Goal: Book appointment/travel/reservation

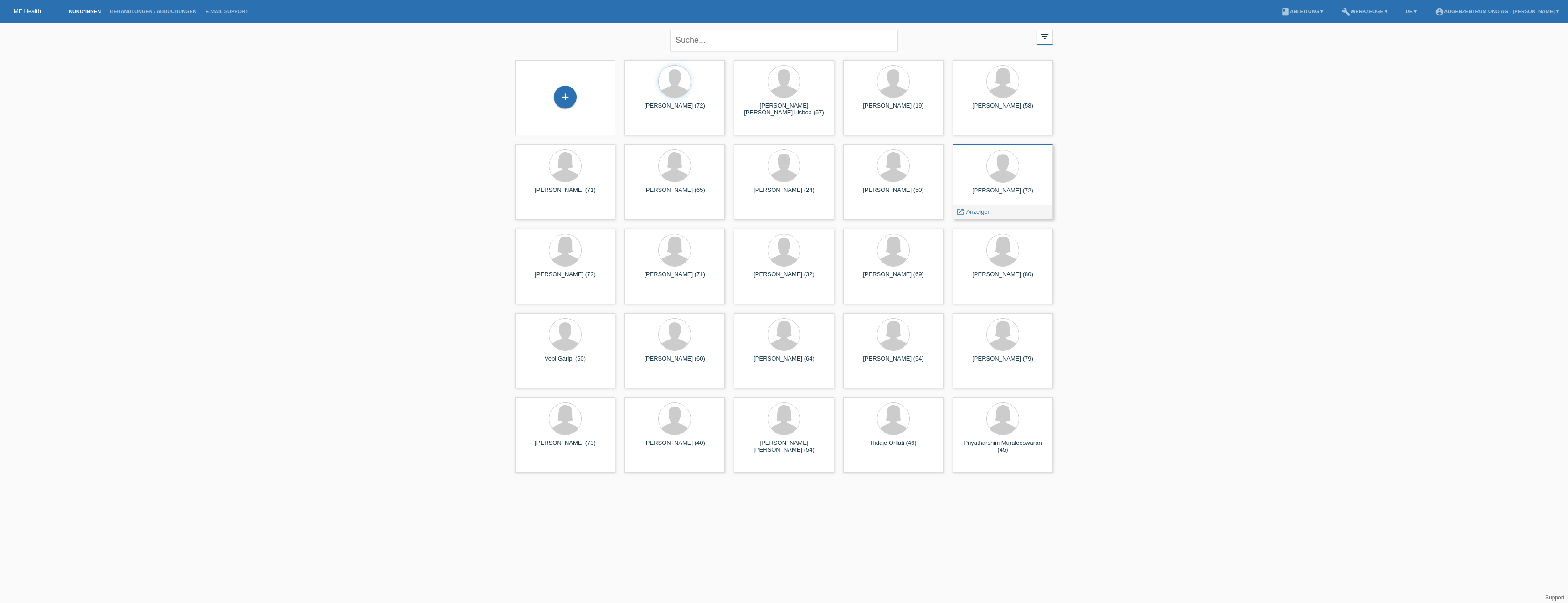
click at [1014, 184] on div "Friedrich Pfister (72) launch Anzeigen" at bounding box center [1003, 182] width 100 height 75
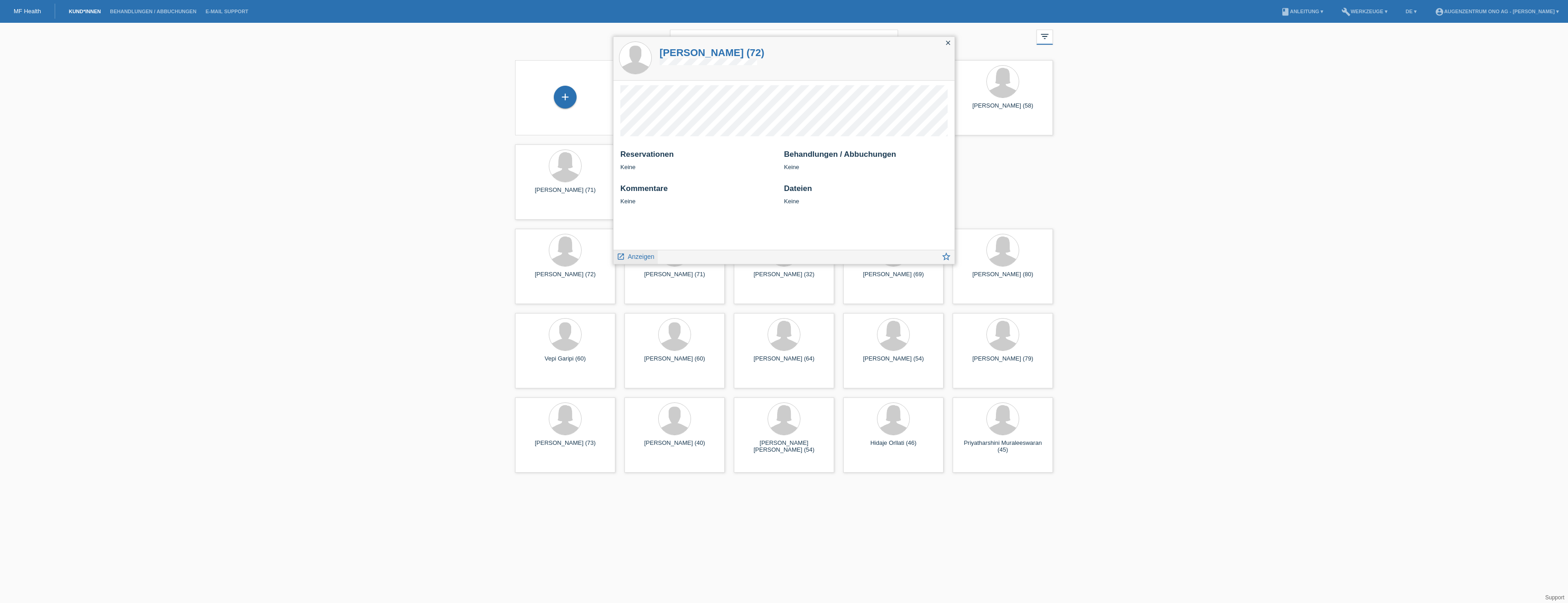
click at [642, 257] on span "Anzeigen" at bounding box center [640, 257] width 26 height 7
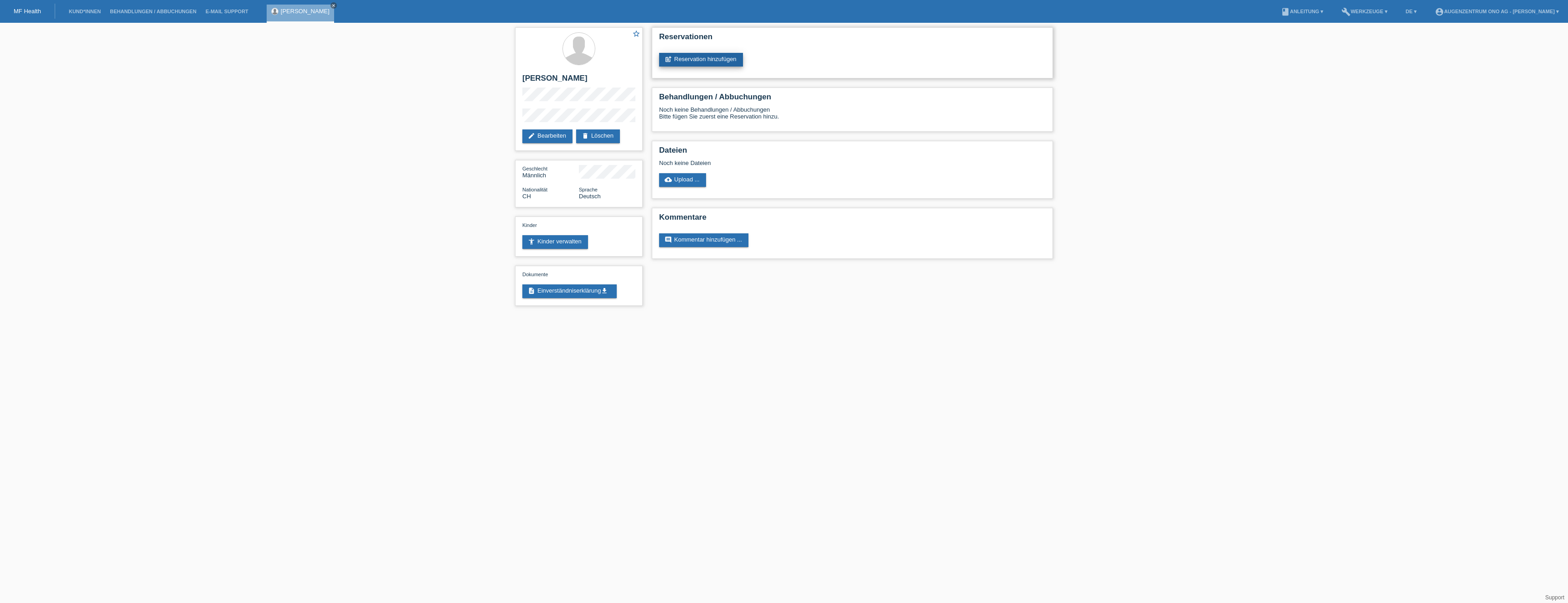
click at [700, 58] on link "post_add Reservation hinzufügen" at bounding box center [701, 60] width 84 height 13
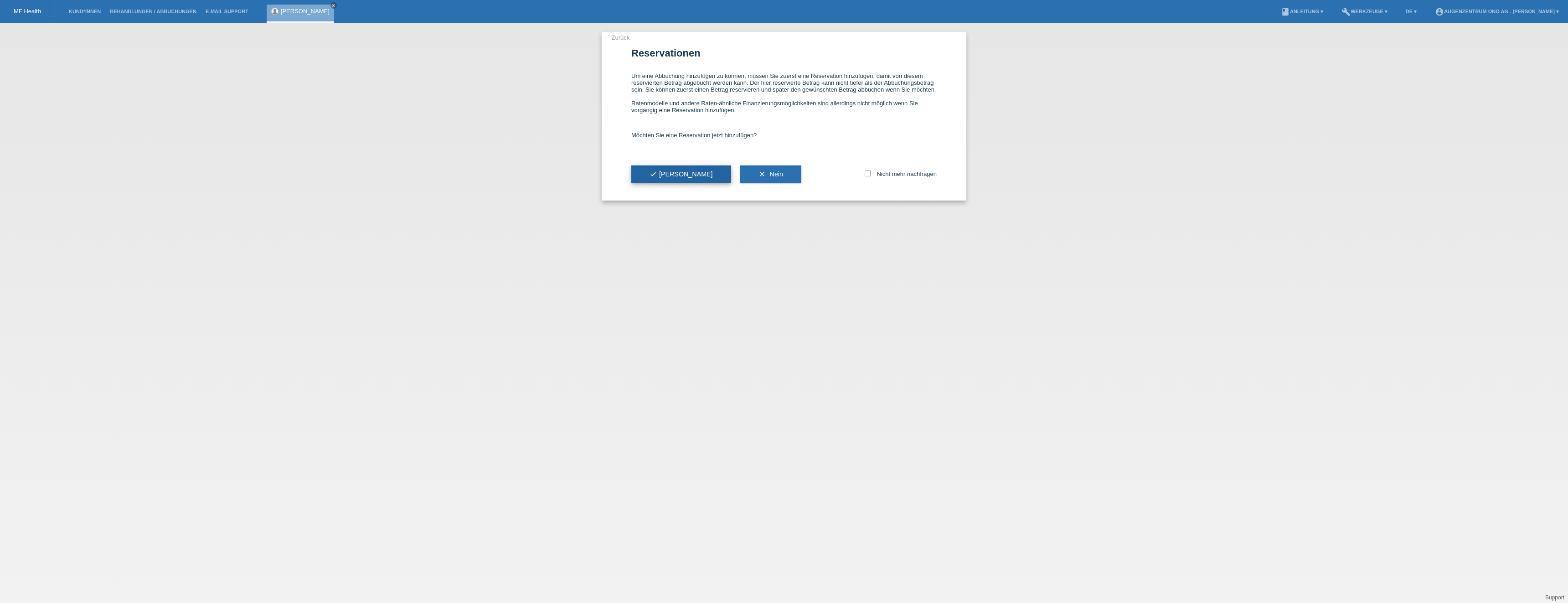
click at [658, 167] on button "check Ja" at bounding box center [681, 174] width 100 height 17
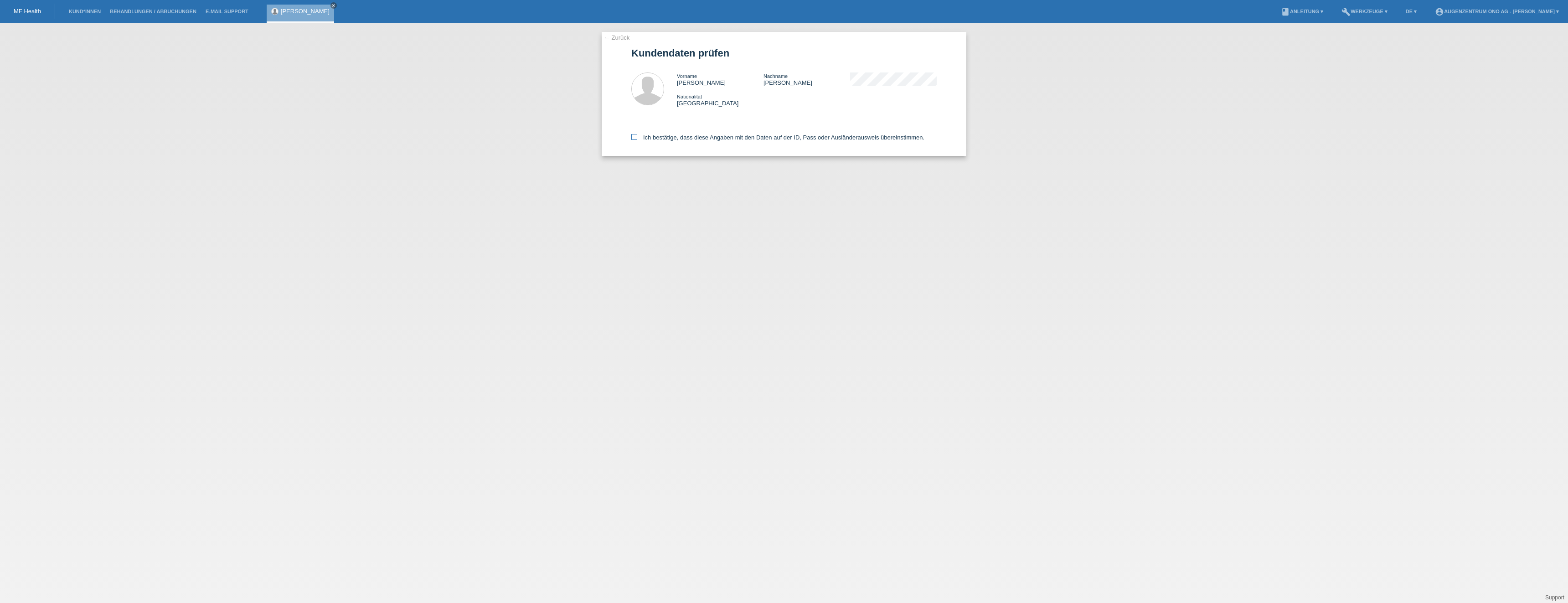
click at [635, 135] on icon at bounding box center [634, 137] width 6 height 6
click at [635, 135] on input "Ich bestätige, dass diese Angaben mit den Daten auf der ID, Pass oder Ausländer…" at bounding box center [634, 137] width 6 height 6
checkbox input "true"
